Goal: Navigation & Orientation: Go to known website

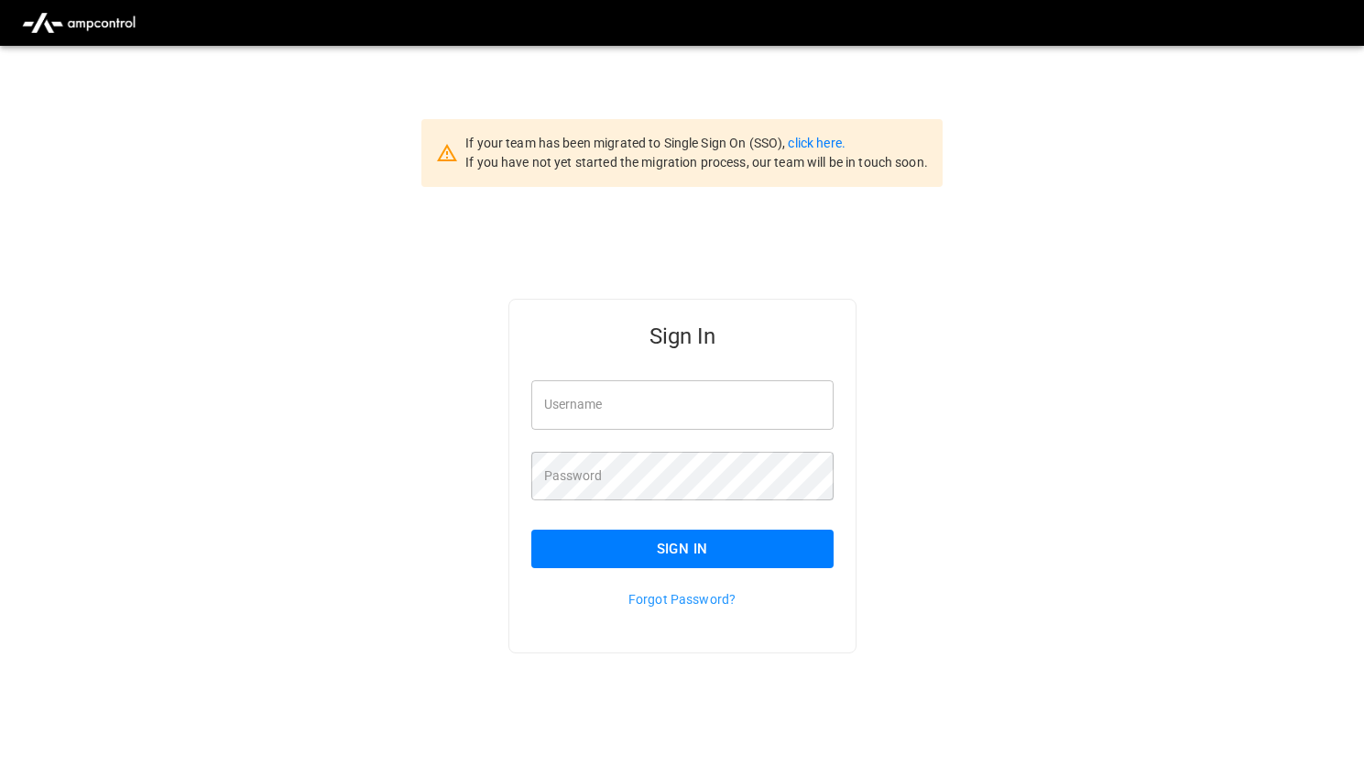
type input "**********"
click at [601, 414] on input "**********" at bounding box center [682, 404] width 302 height 49
